Goal: Task Accomplishment & Management: Complete application form

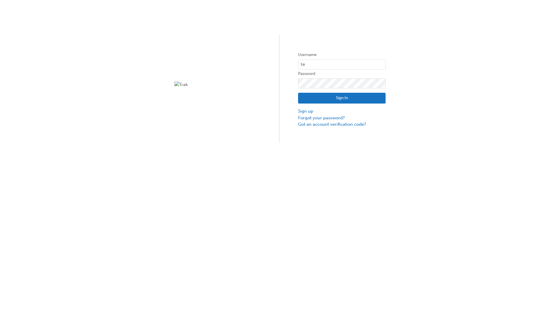
type input "test.e2e.user14"
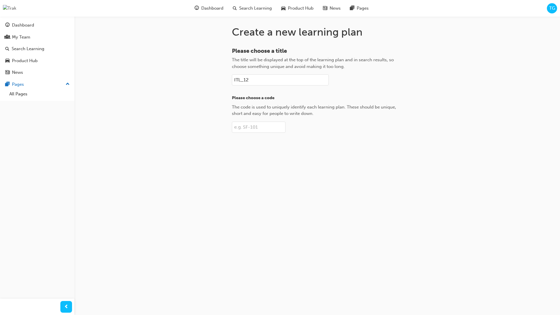
type input "ITL_12"
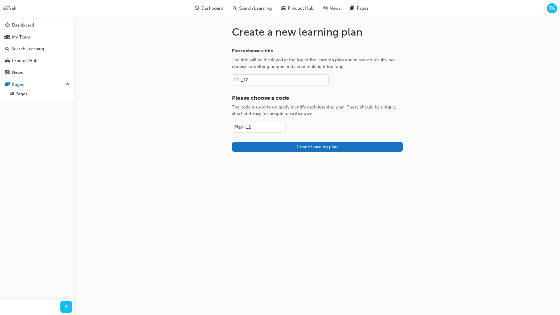
type input "Plan-12"
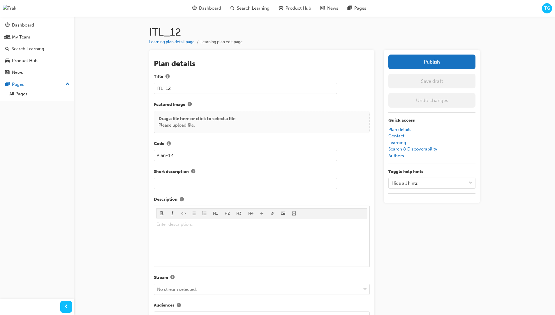
scroll to position [83, 0]
